Goal: Navigation & Orientation: Find specific page/section

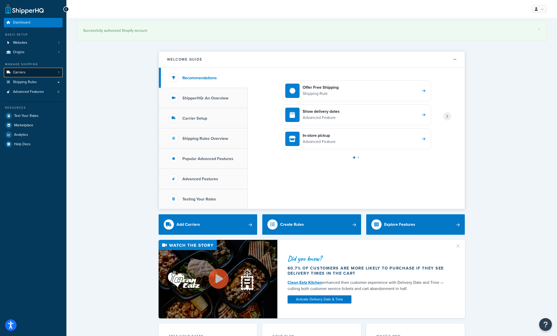
click at [29, 74] on link "Carriers 1" at bounding box center [33, 72] width 59 height 9
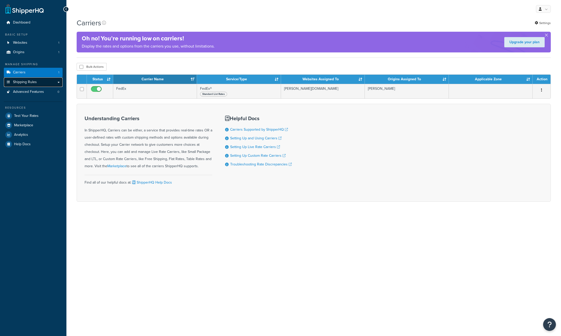
drag, startPoint x: 0, startPoint y: 0, endPoint x: 33, endPoint y: 82, distance: 87.9
click at [33, 82] on span "Shipping Rules" at bounding box center [25, 82] width 24 height 4
